Goal: Task Accomplishment & Management: Complete application form

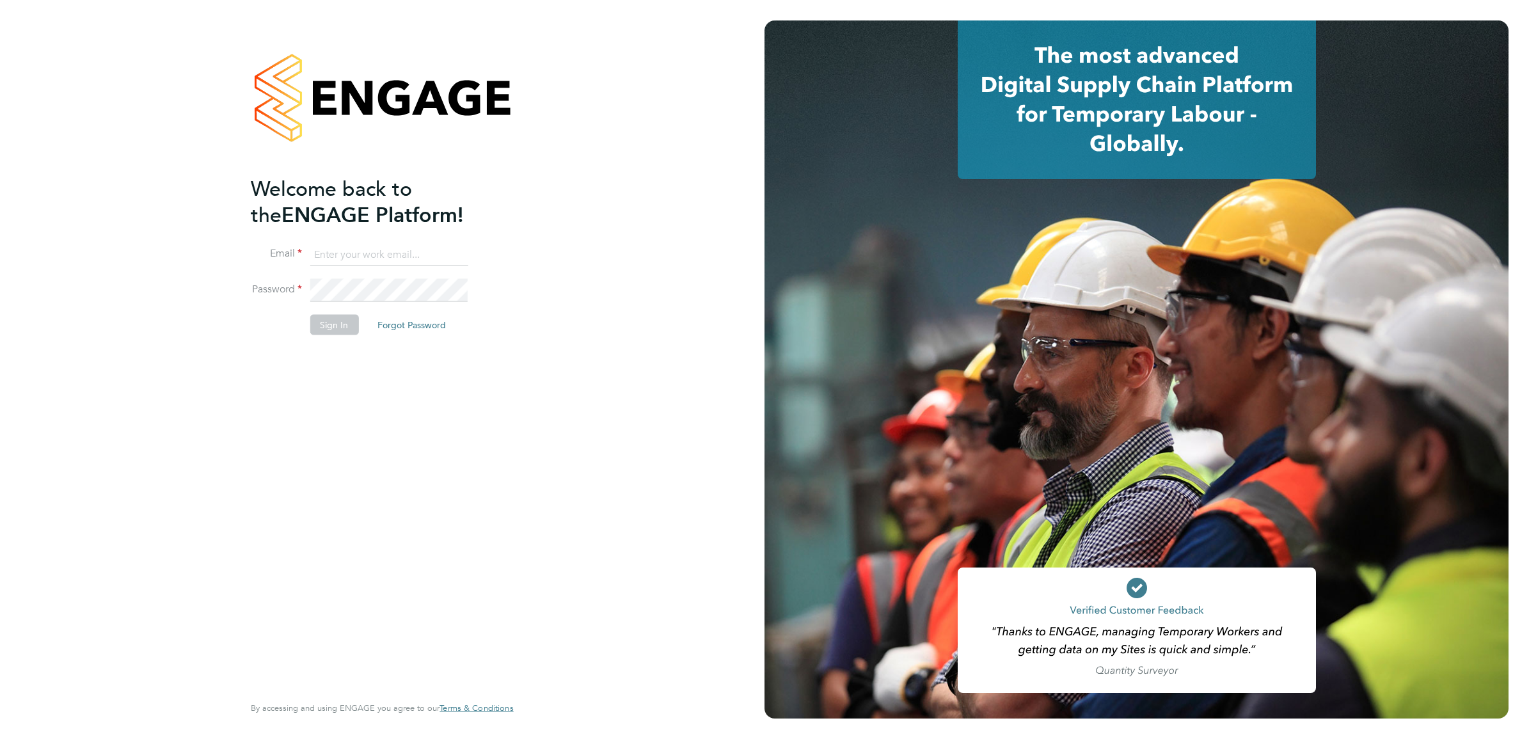
click at [350, 253] on input at bounding box center [389, 254] width 158 height 23
type input "simon.ward@apleona.com"
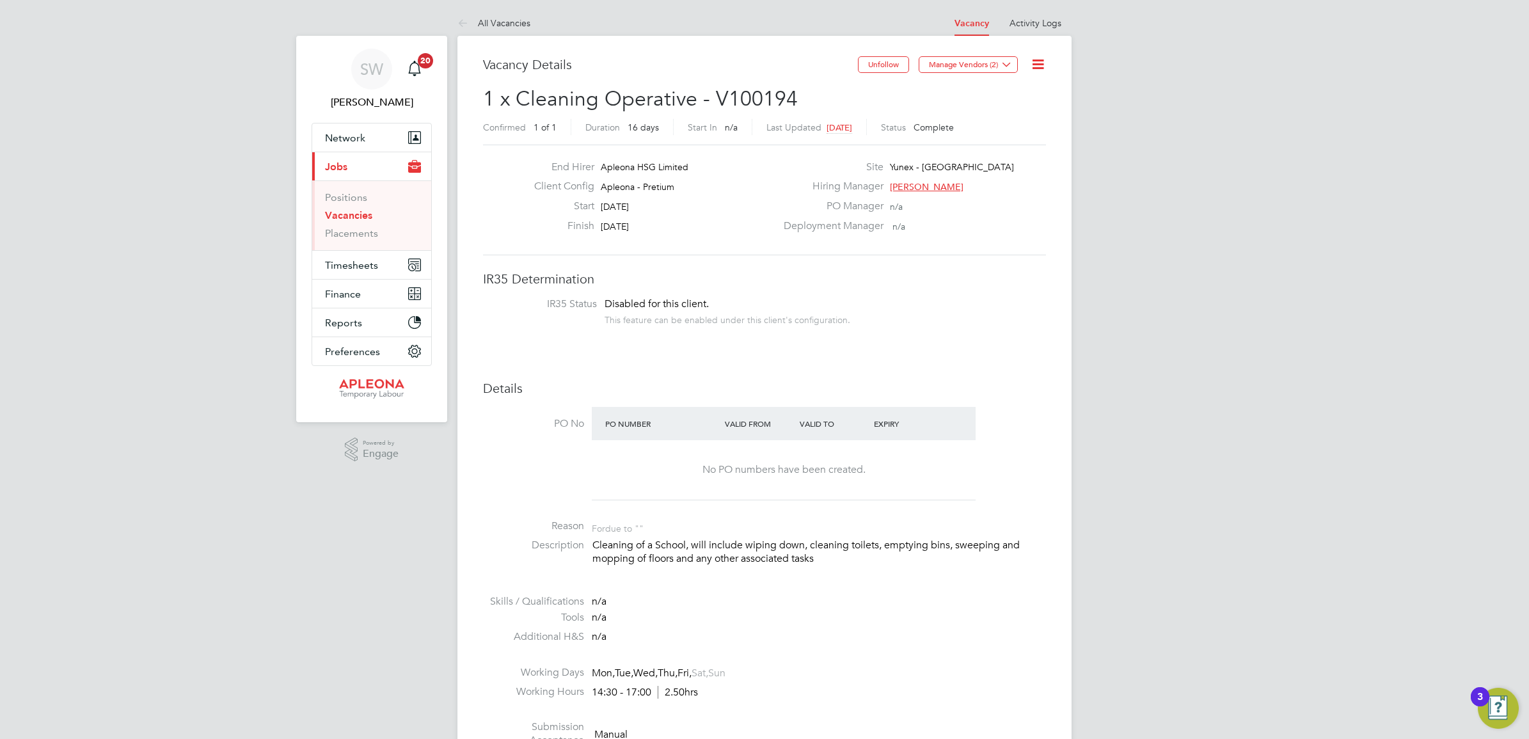
click at [346, 214] on link "Vacancies" at bounding box center [348, 215] width 47 height 12
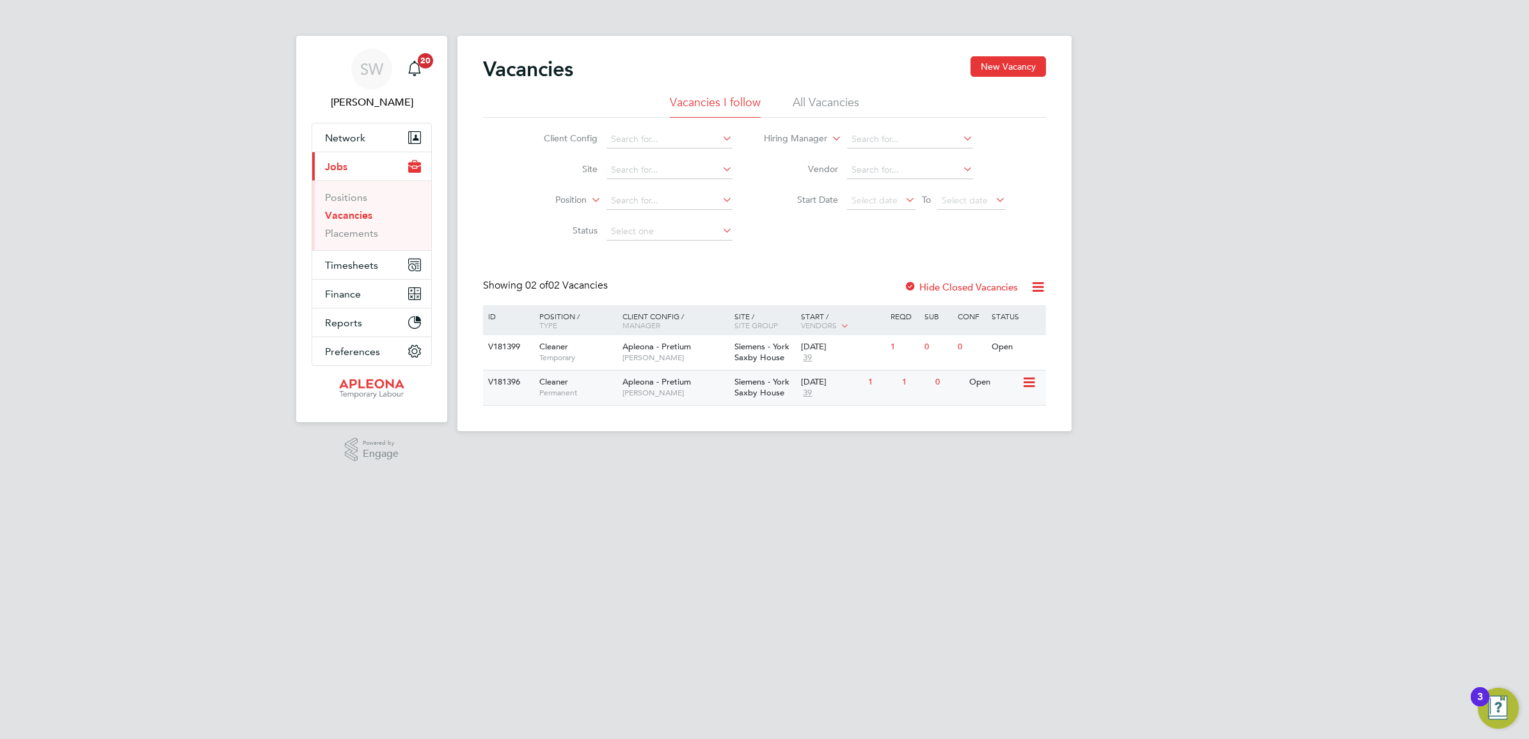
click at [769, 384] on span "Siemens - York Saxby House" at bounding box center [761, 387] width 55 height 22
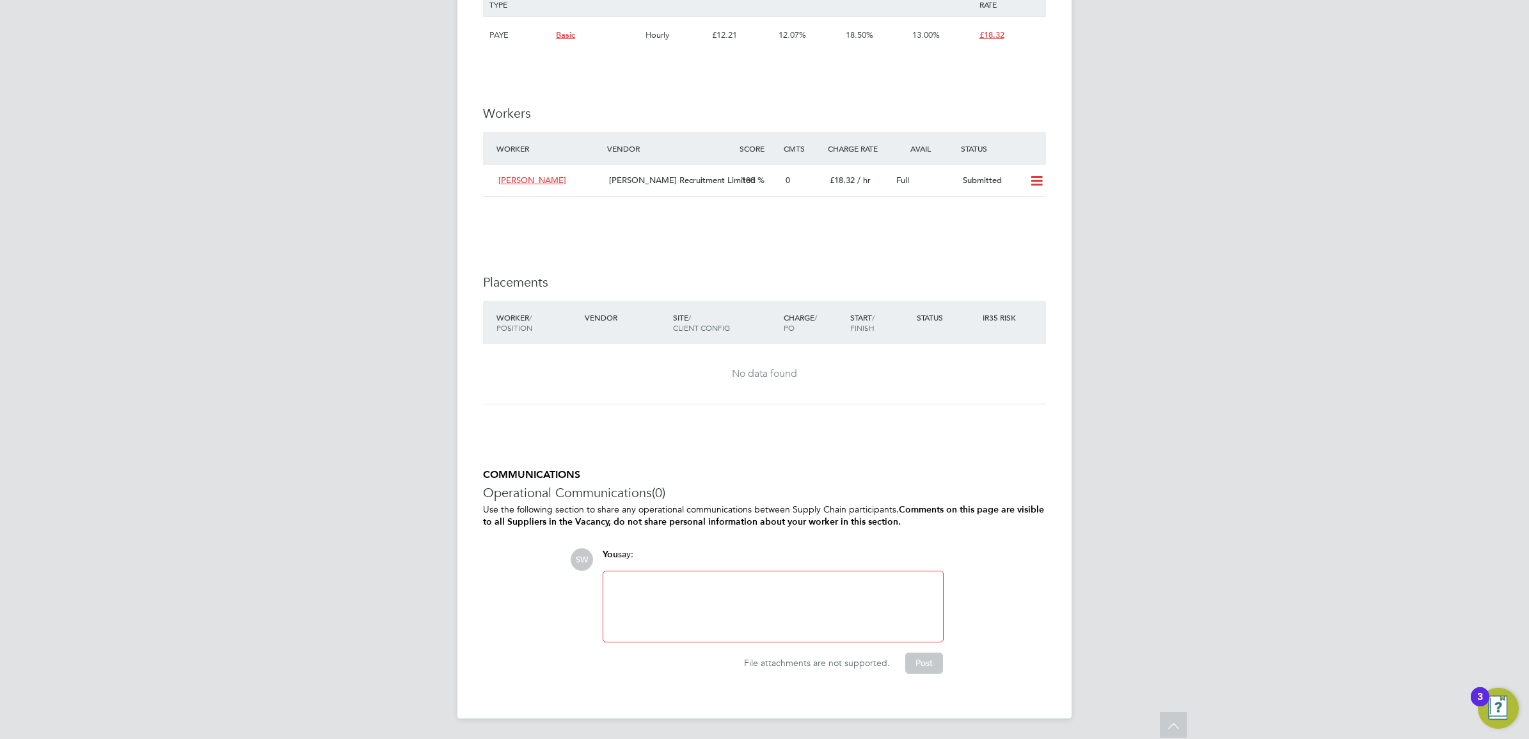
scroll to position [1113, 0]
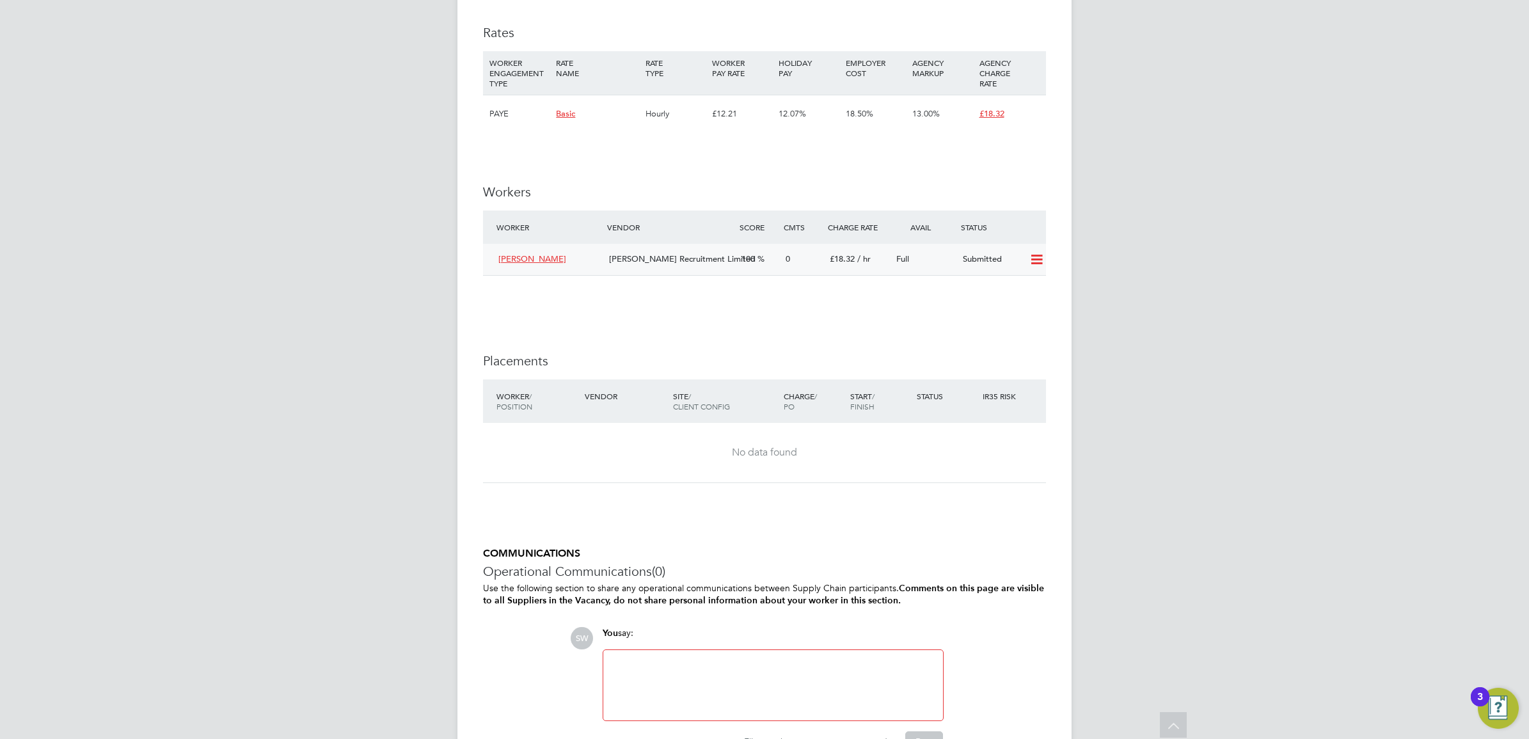
click at [1041, 260] on icon at bounding box center [1036, 260] width 16 height 10
click at [1012, 288] on li "Offer" at bounding box center [1019, 288] width 45 height 18
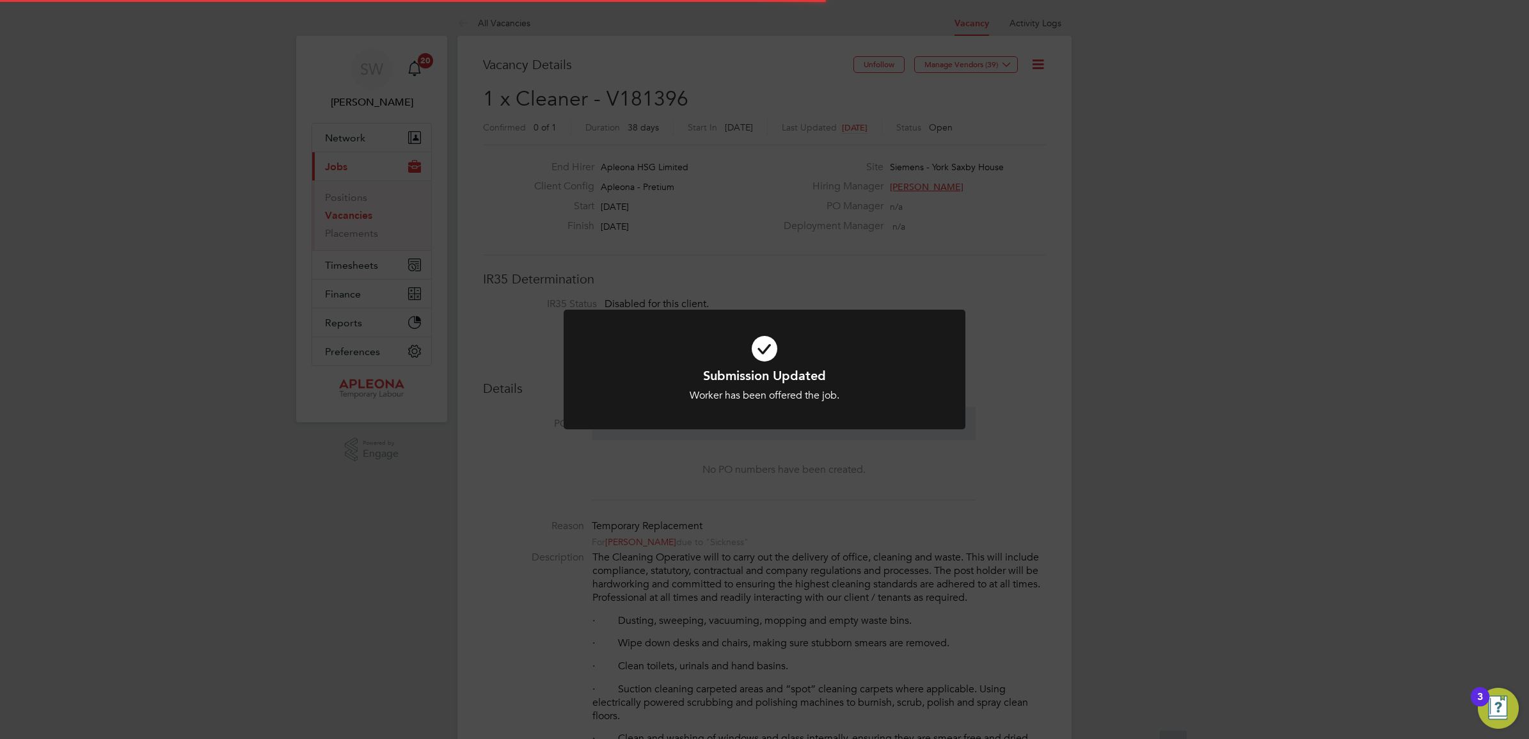
scroll to position [37, 90]
click at [762, 354] on icon at bounding box center [764, 349] width 333 height 50
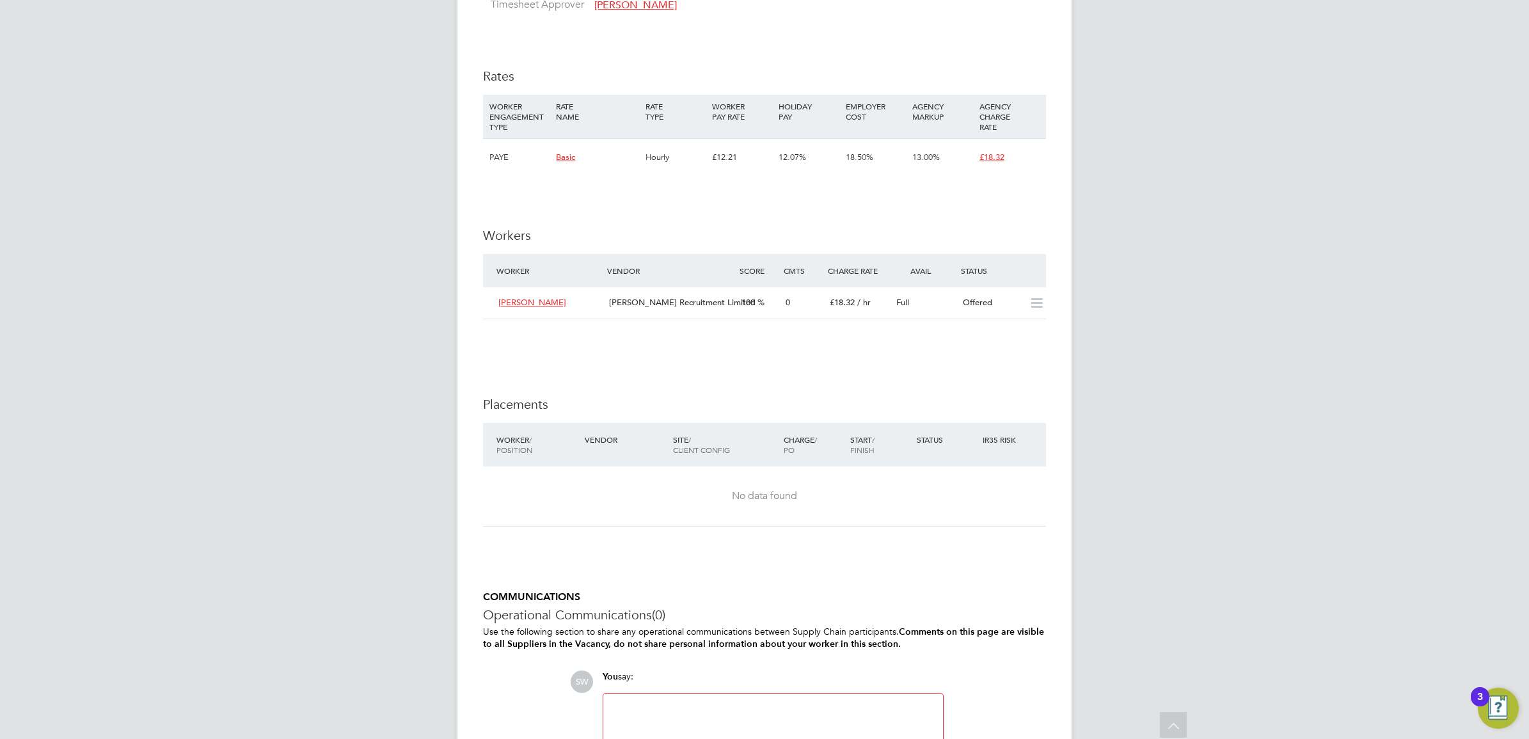
scroll to position [1193, 0]
